Goal: Task Accomplishment & Management: Manage account settings

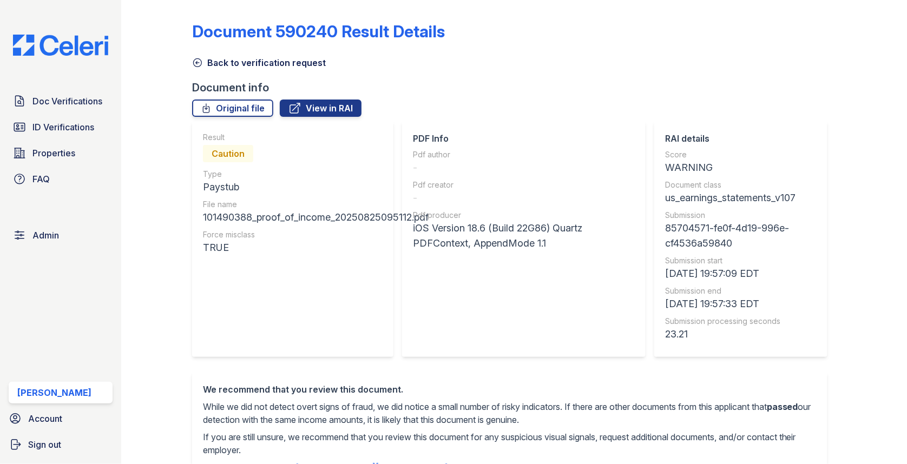
click at [217, 55] on div "Back to verification request" at bounding box center [514, 59] width 644 height 19
click at [217, 57] on link "Back to verification request" at bounding box center [259, 62] width 134 height 13
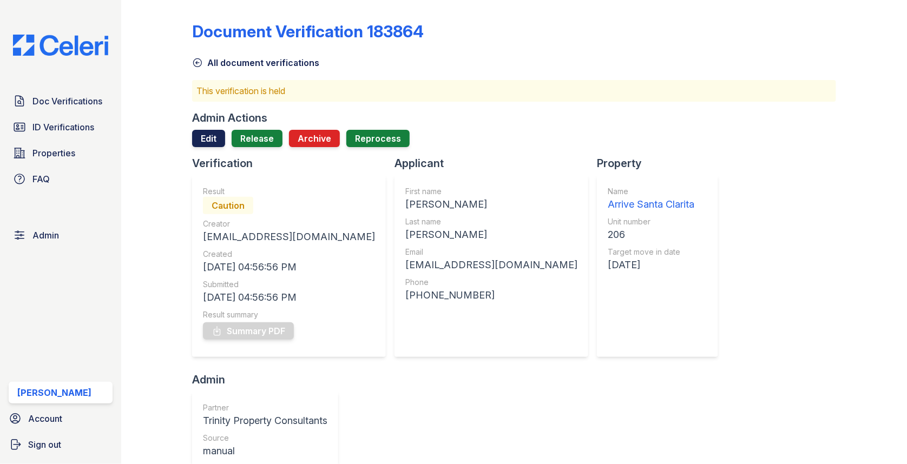
click at [210, 135] on link "Edit" at bounding box center [208, 138] width 33 height 17
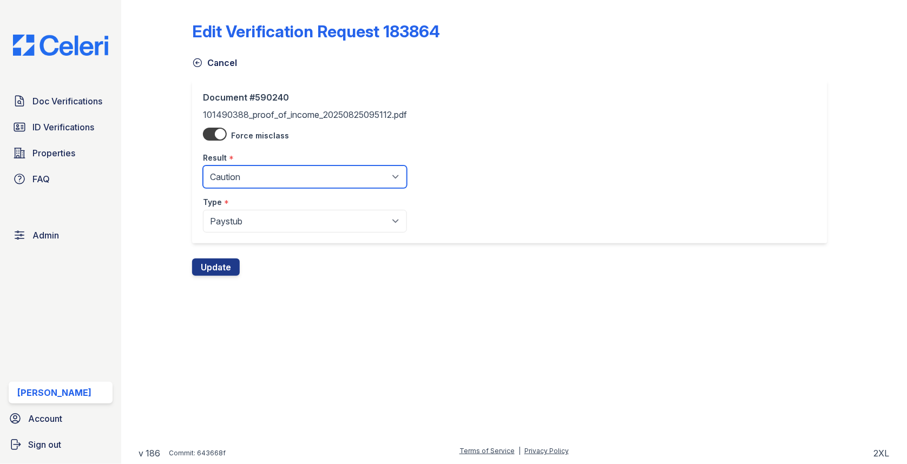
click at [236, 170] on select "Pending Sent Started Processing Pass Fail Caution Error N/A" at bounding box center [305, 177] width 204 height 23
select select "fail"
click at [227, 263] on button "Update" at bounding box center [216, 267] width 48 height 17
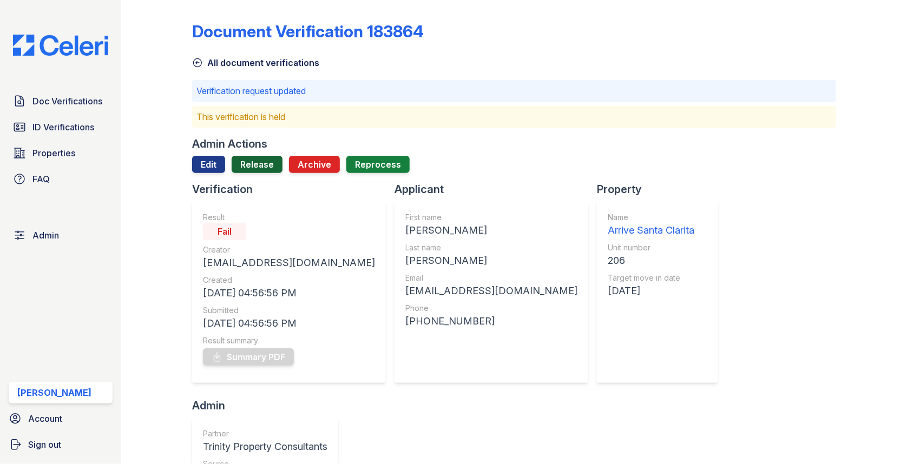
click at [250, 157] on link "Release" at bounding box center [256, 164] width 51 height 17
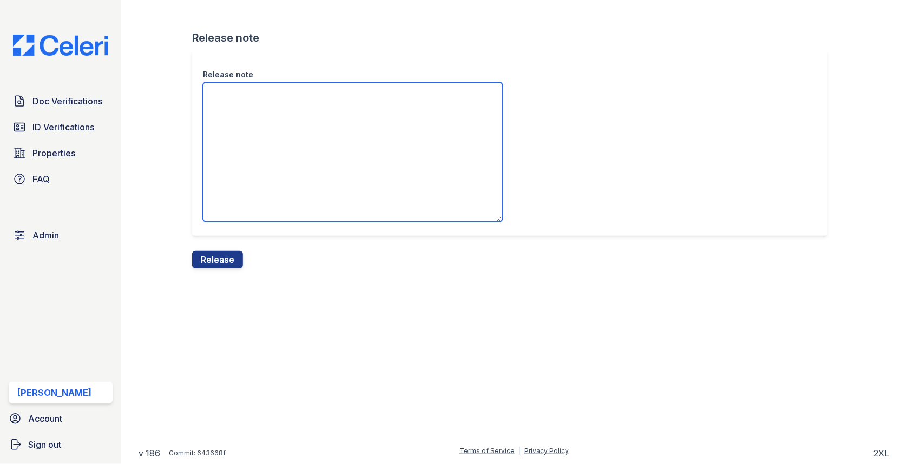
click at [247, 165] on textarea "Release note" at bounding box center [353, 152] width 300 height 140
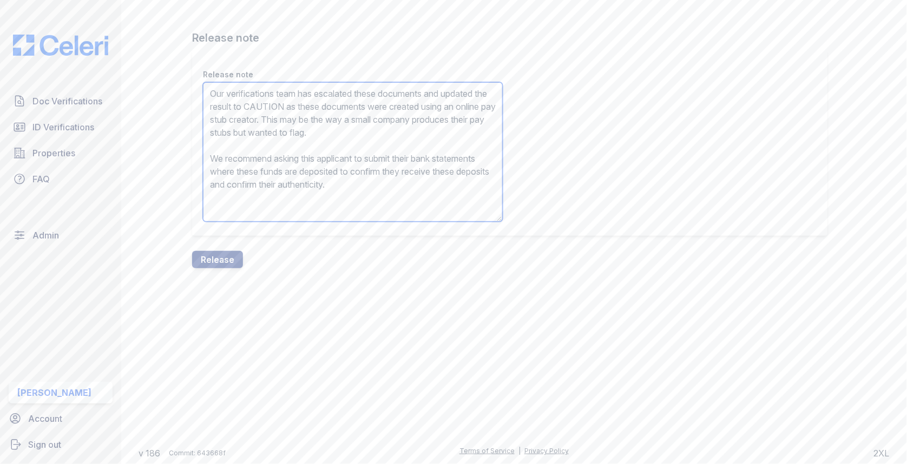
click at [300, 104] on textarea "Our verifications team has escalated these documents and updated the result to …" at bounding box center [353, 152] width 300 height 140
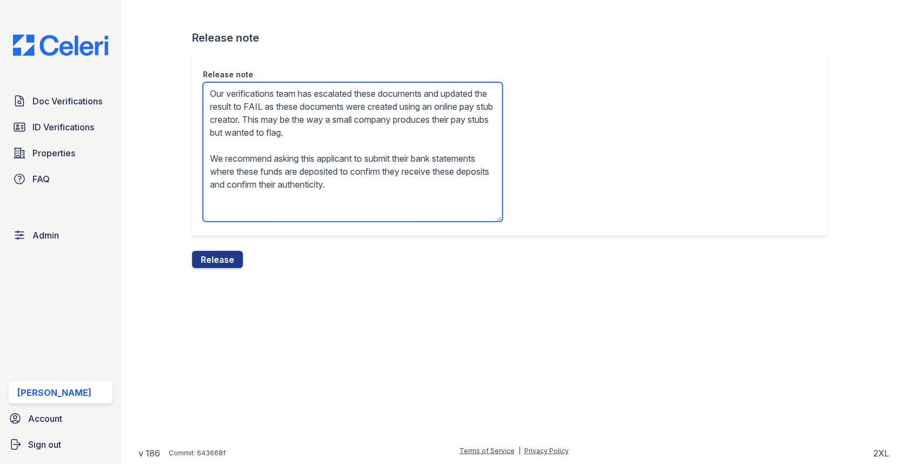
type textarea "Our verifications team has escalated these documents and updated the result to …"
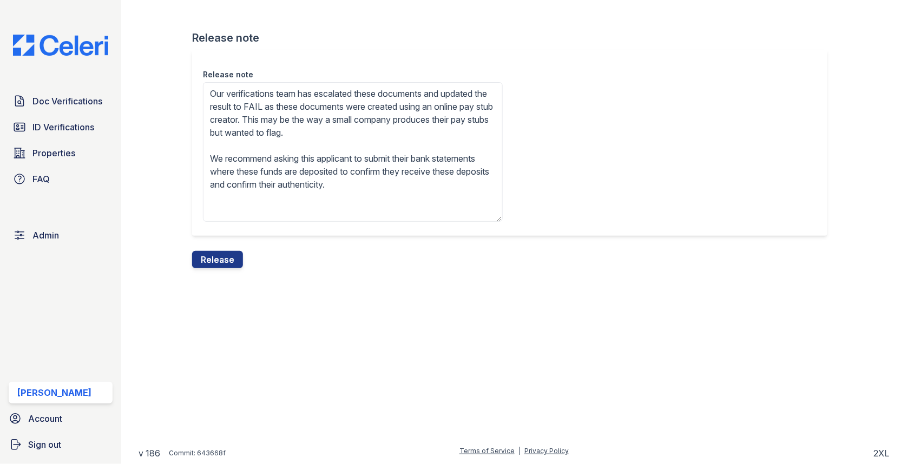
click at [213, 269] on div "Release note Release note Our verifications team has escalated these documents …" at bounding box center [513, 143] width 751 height 286
click at [213, 268] on div "Release note Release note Our verifications team has escalated these documents …" at bounding box center [513, 143] width 751 height 286
click at [214, 262] on button "Release" at bounding box center [217, 259] width 51 height 17
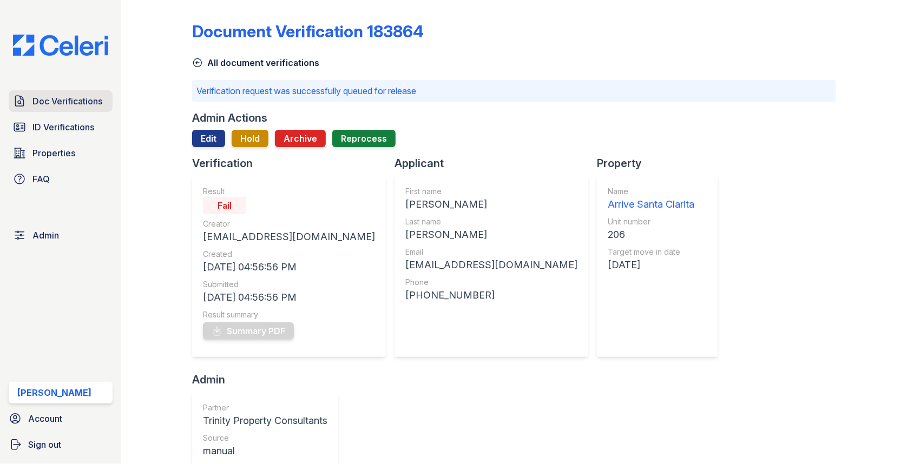
click at [83, 104] on span "Doc Verifications" at bounding box center [67, 101] width 70 height 13
